Goal: Transaction & Acquisition: Purchase product/service

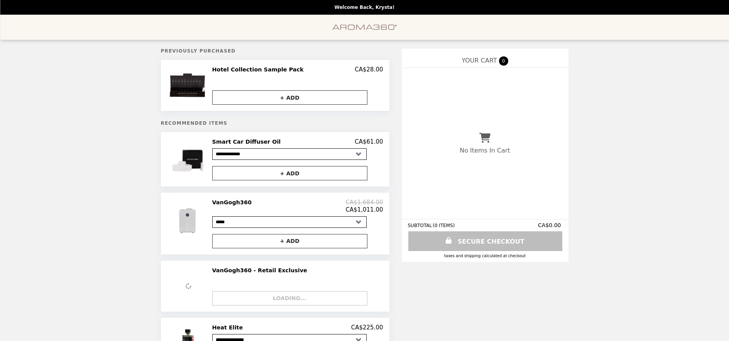
select select "**********"
select select "********"
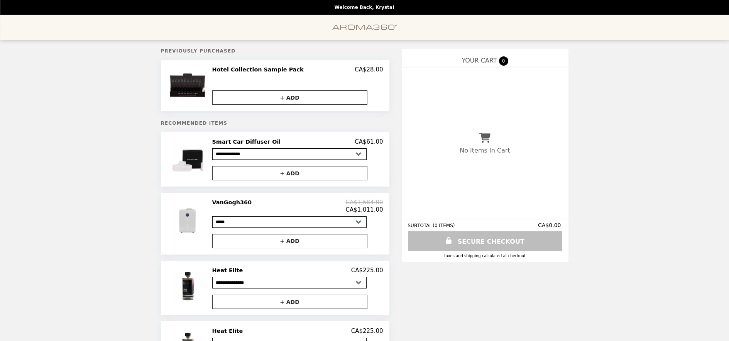
click at [368, 27] on img "Main" at bounding box center [364, 27] width 65 height 16
